Goal: Information Seeking & Learning: Check status

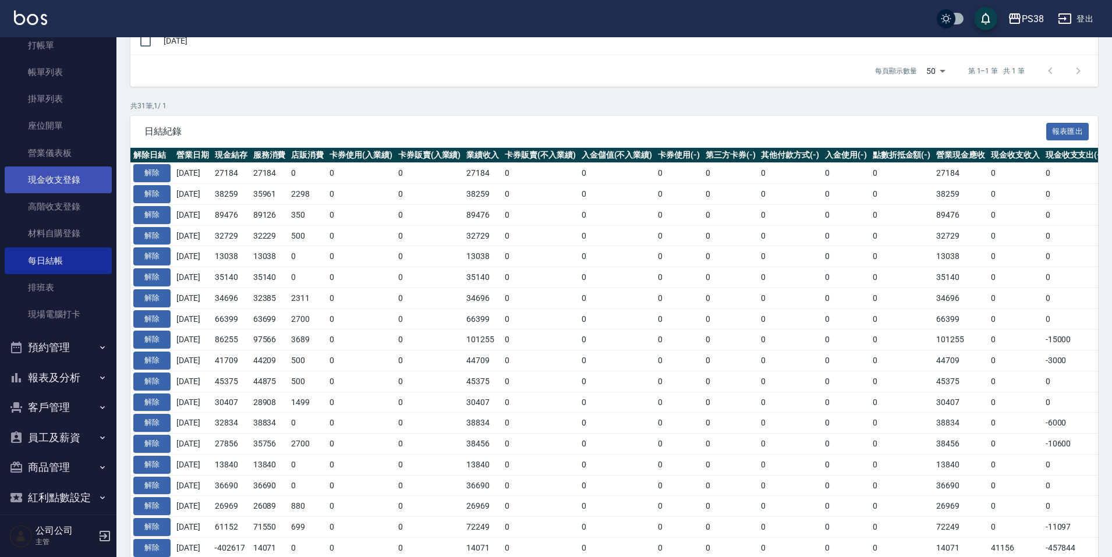
scroll to position [87, 0]
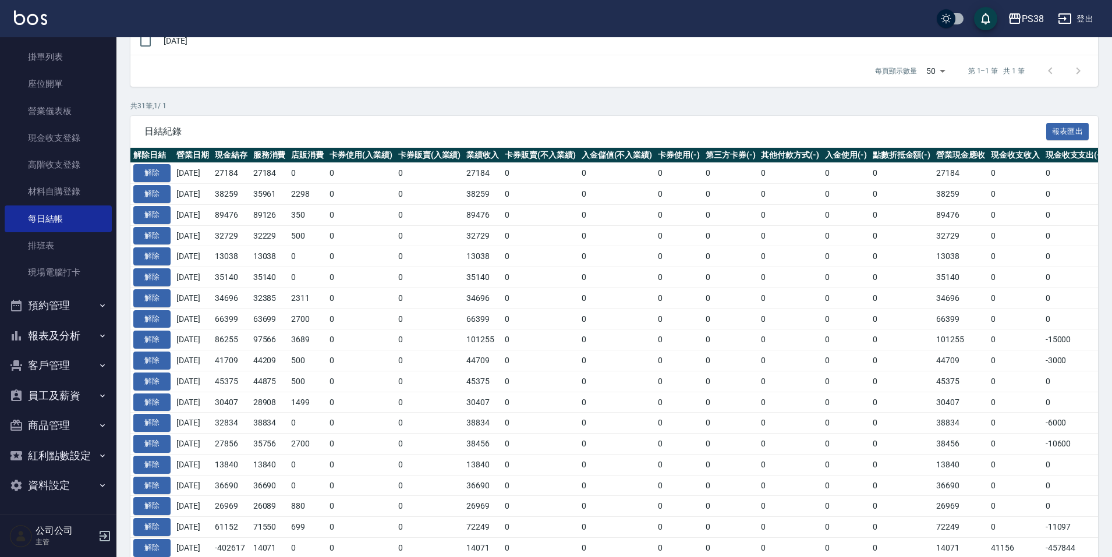
click at [44, 344] on button "報表及分析" at bounding box center [58, 336] width 107 height 30
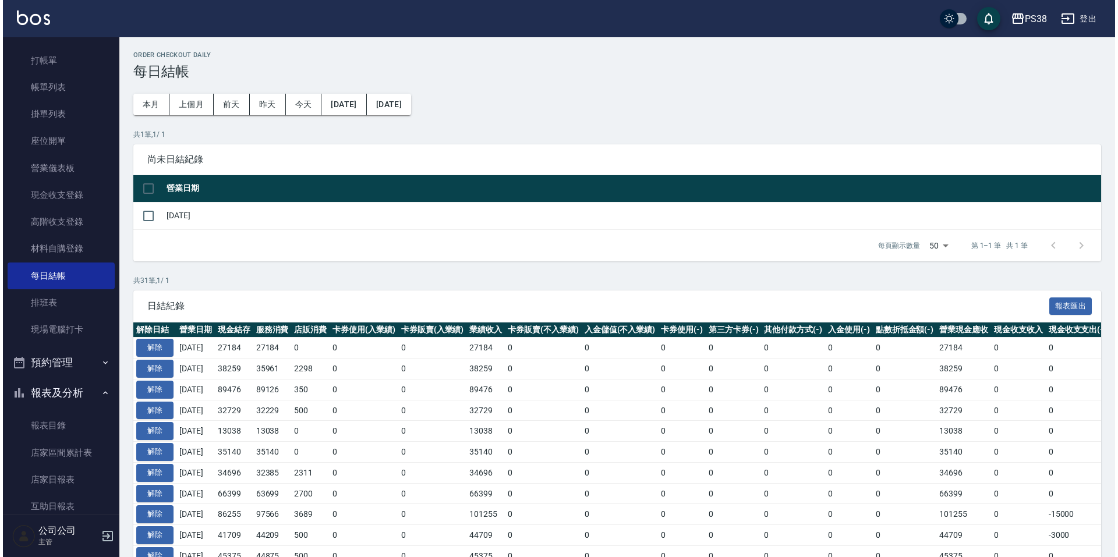
scroll to position [233, 0]
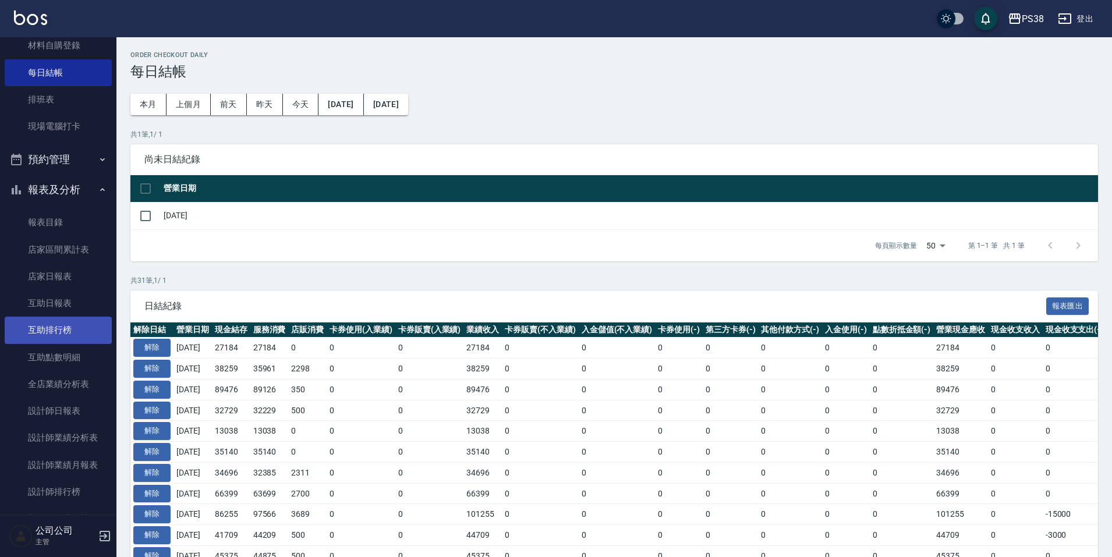
click at [71, 332] on link "互助排行榜" at bounding box center [58, 330] width 107 height 27
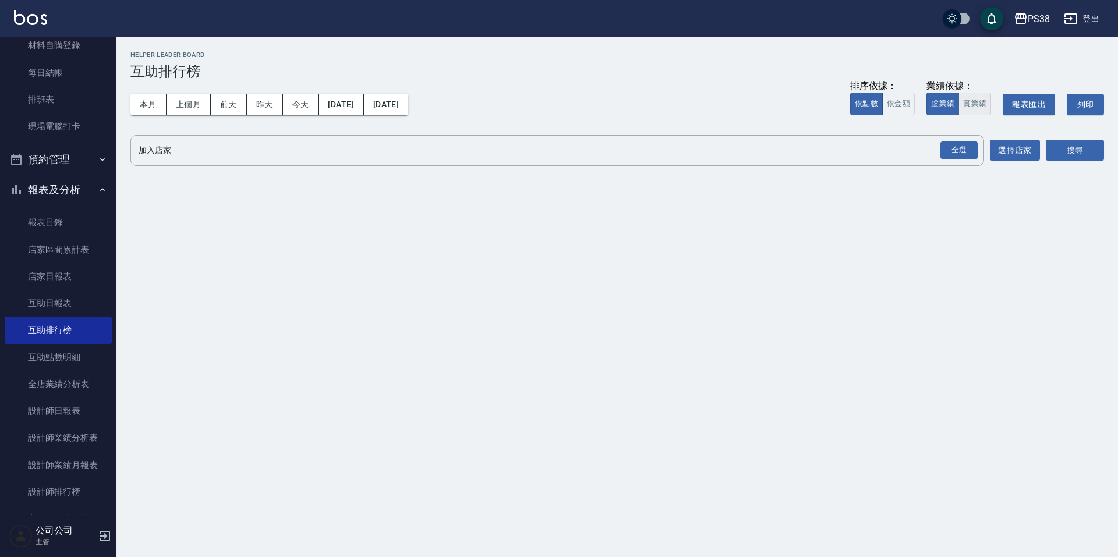
click at [971, 110] on button "實業績" at bounding box center [974, 104] width 33 height 23
click at [952, 140] on button "全選" at bounding box center [959, 150] width 42 height 23
click at [964, 159] on div "全選" at bounding box center [958, 150] width 37 height 18
click at [1081, 158] on button "搜尋" at bounding box center [1075, 151] width 58 height 22
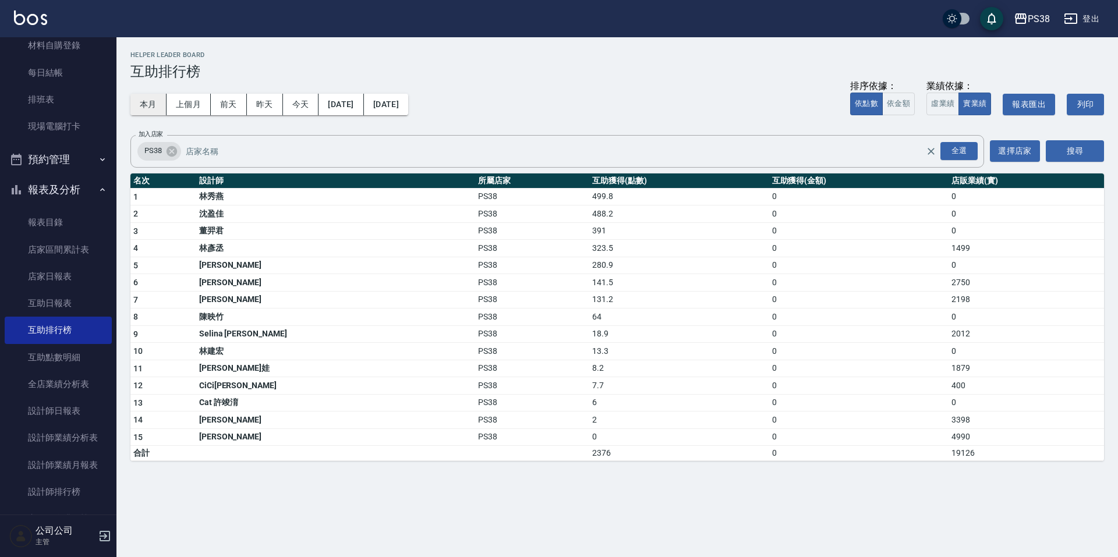
click at [149, 104] on button "本月" at bounding box center [148, 105] width 36 height 22
click at [185, 97] on button "上個月" at bounding box center [189, 105] width 44 height 22
click at [147, 89] on div "本月 上個月 [DATE] [DATE] [DATE] [DATE] [DATE] 排序依據： 依點數 依金額 業績依據： 虛業績 實業績 報表匯出 列印" at bounding box center [617, 104] width 974 height 49
click at [148, 97] on button "本月" at bounding box center [148, 105] width 36 height 22
drag, startPoint x: 519, startPoint y: 229, endPoint x: 561, endPoint y: 246, distance: 45.5
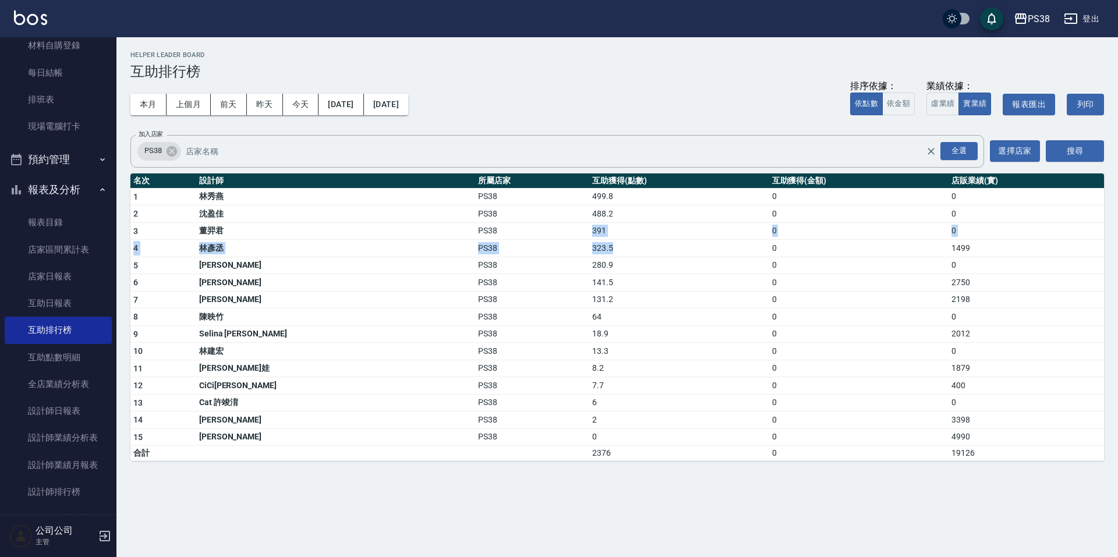
click at [561, 246] on tbody "1 [PERSON_NAME]PS38 499.8 0 0 2 [PERSON_NAME]PS38 488.2 0 0 3 [PERSON_NAME]PS38…" at bounding box center [617, 324] width 974 height 273
click at [734, 490] on div "PS38 [DATE] - [DATE] 互助排行榜 列印時間： [DATE][PHONE_NUMBER]:14 Helper Leader Board 互助…" at bounding box center [559, 278] width 1118 height 557
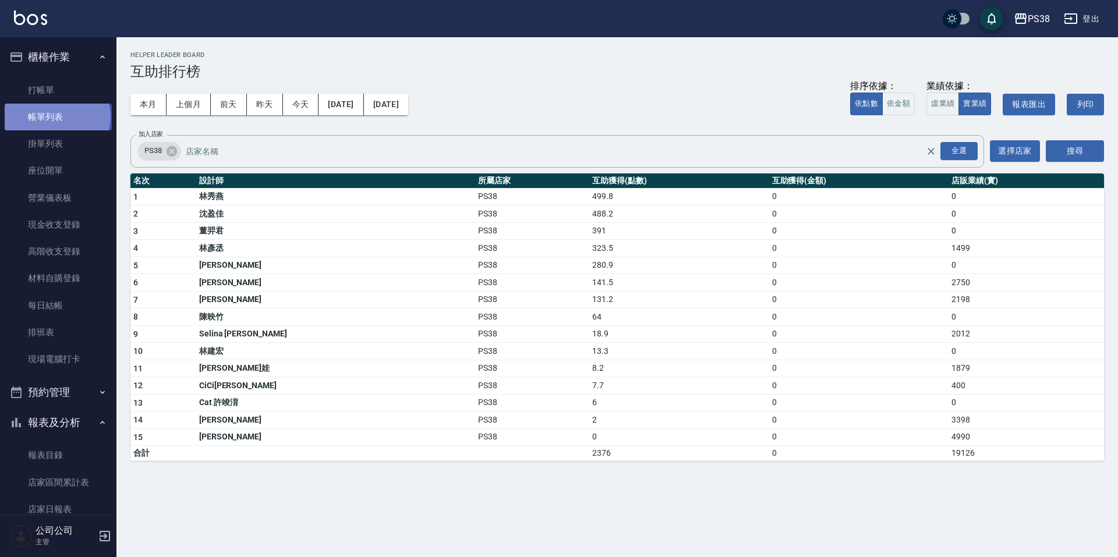
click at [56, 117] on link "帳單列表" at bounding box center [58, 117] width 107 height 27
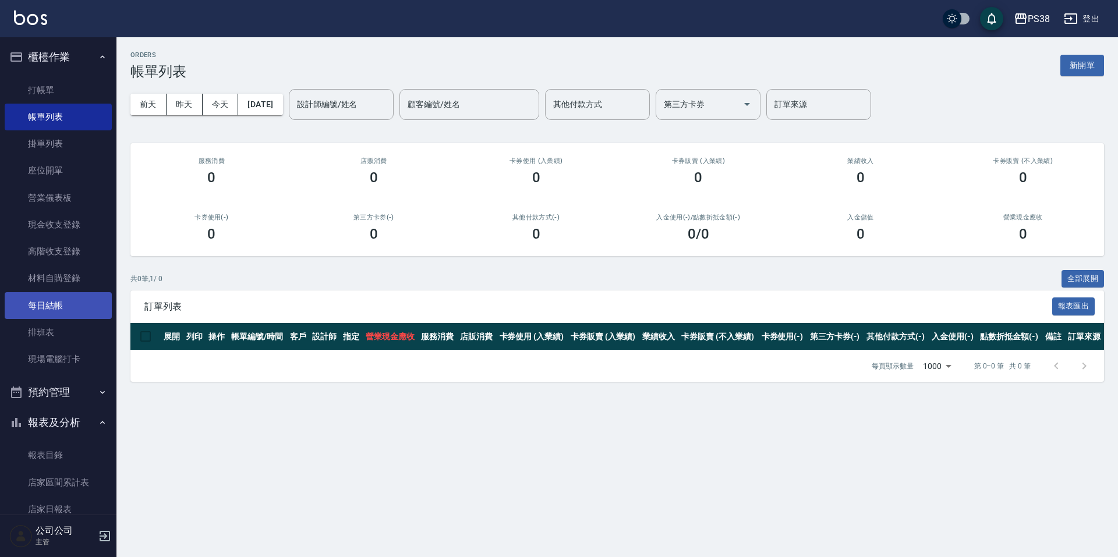
click at [90, 302] on link "每日結帳" at bounding box center [58, 305] width 107 height 27
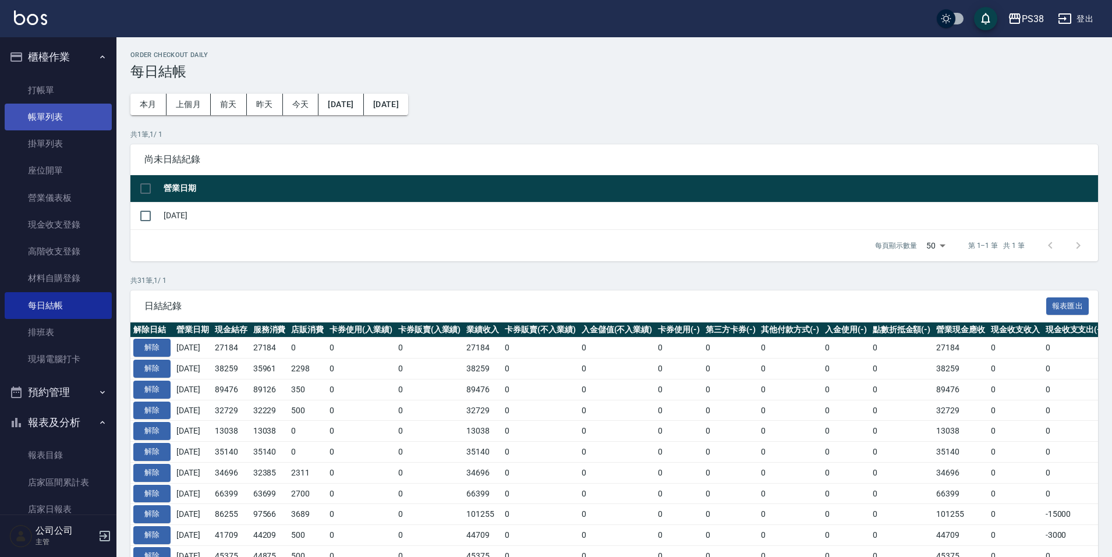
click at [65, 111] on link "帳單列表" at bounding box center [58, 117] width 107 height 27
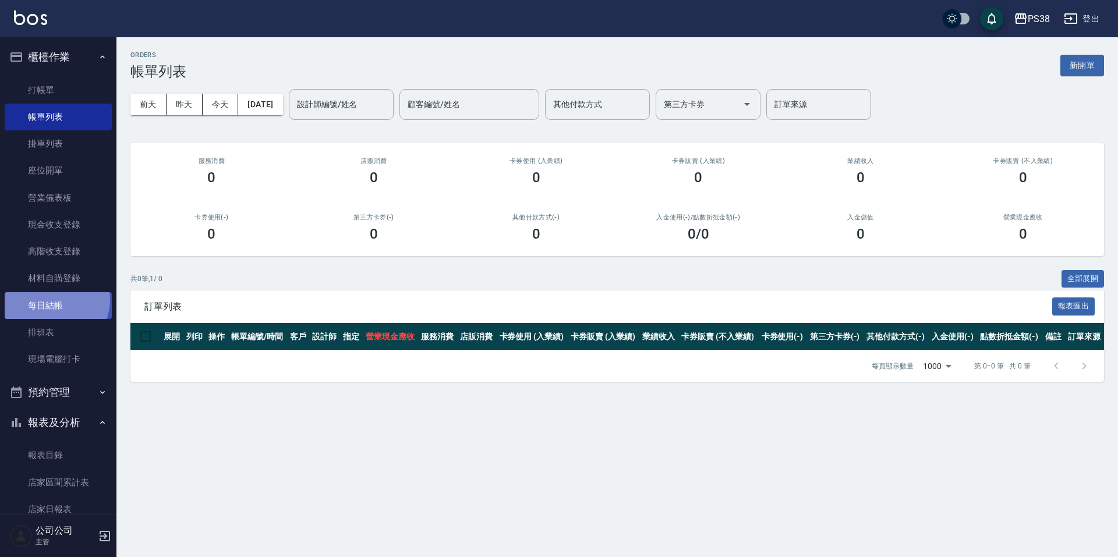
click at [55, 299] on link "每日結帳" at bounding box center [58, 305] width 107 height 27
